Goal: Book appointment/travel/reservation

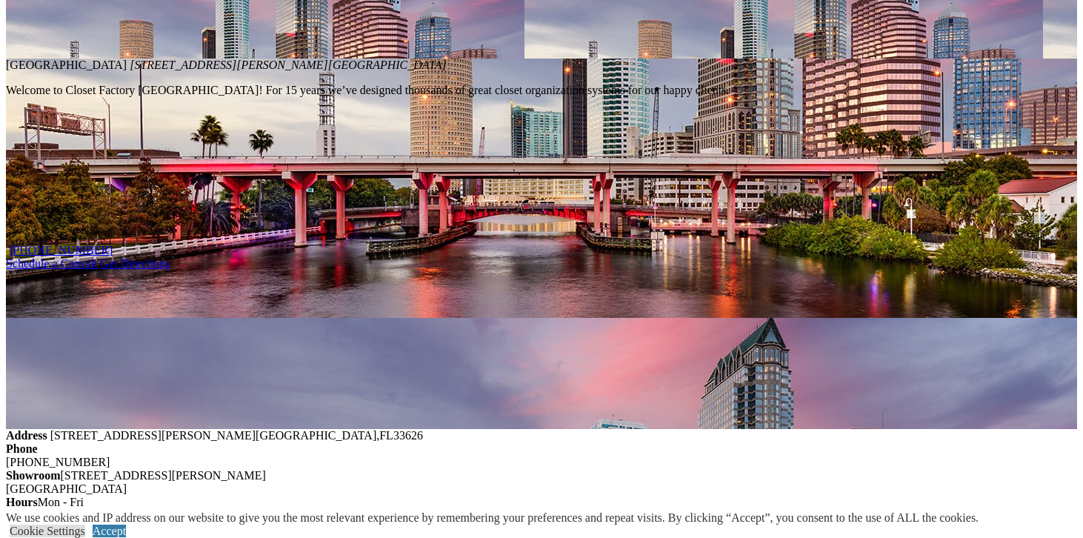
scroll to position [1508, 0]
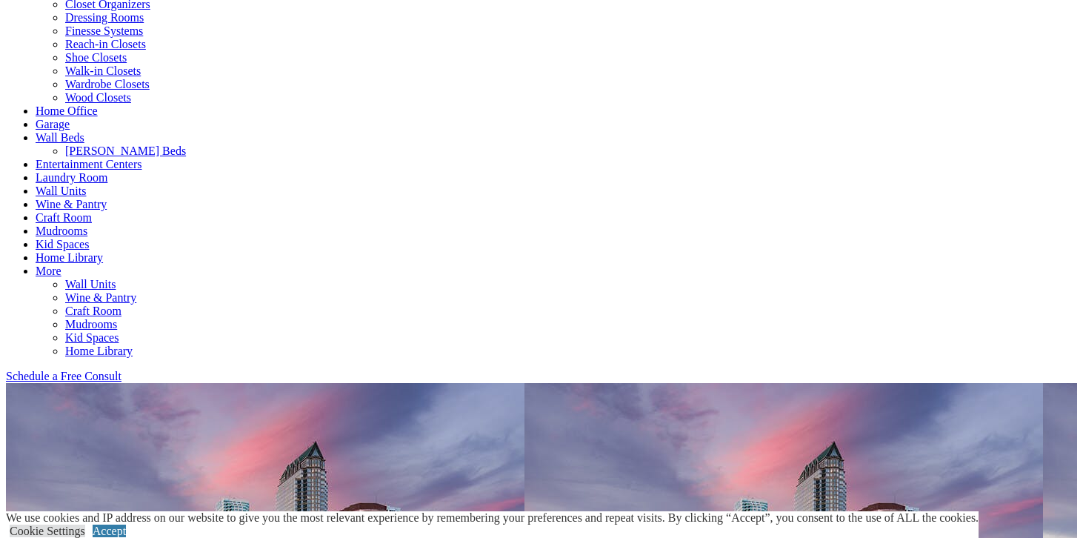
scroll to position [295, 0]
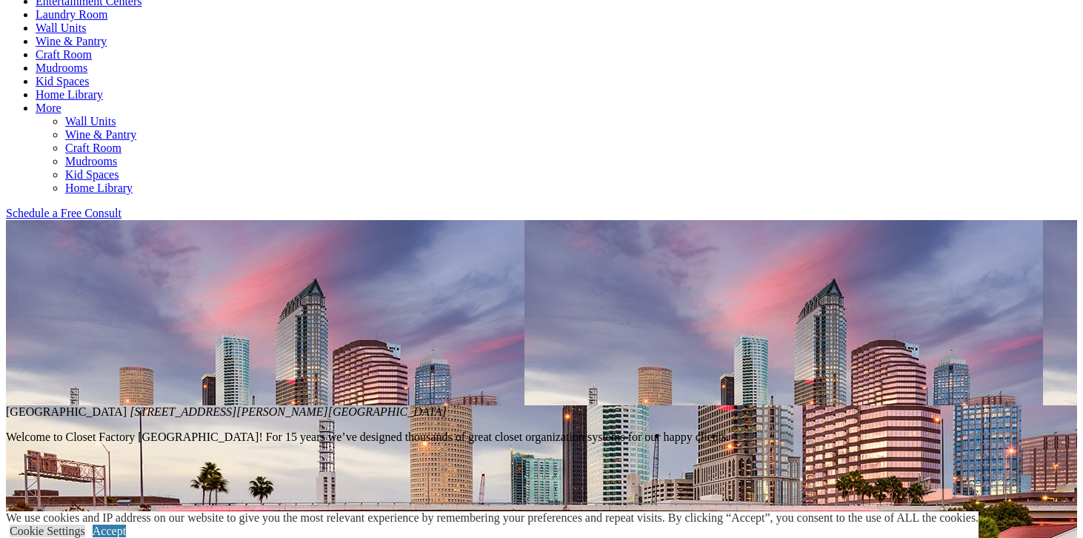
scroll to position [457, 0]
